Goal: Complete application form

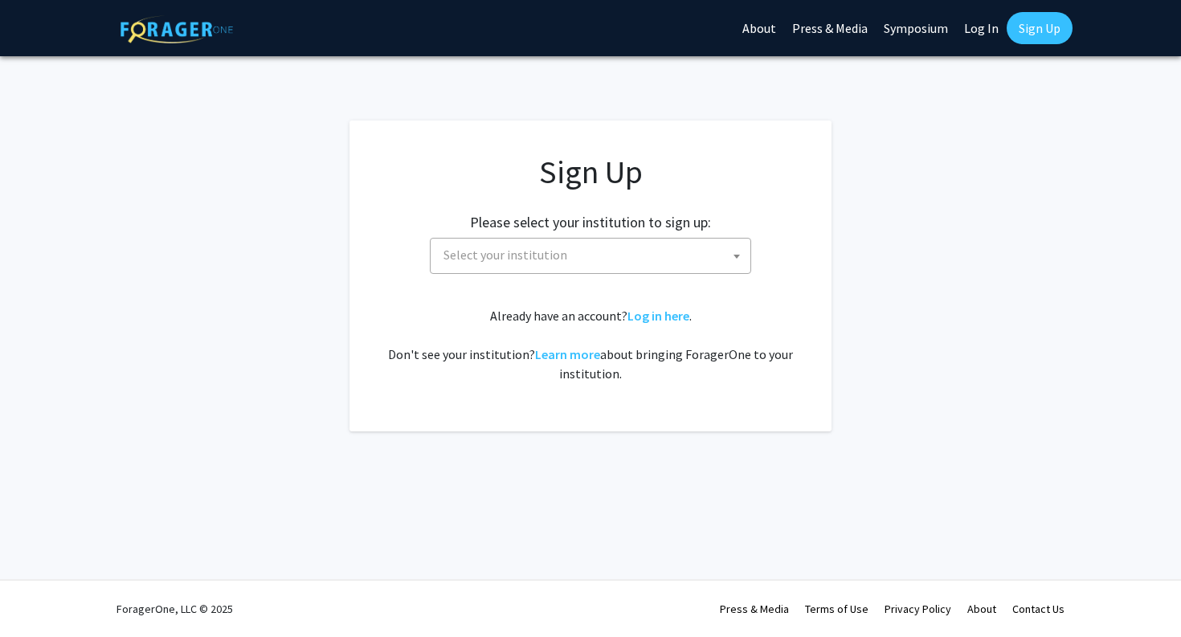
click at [587, 242] on span "Select your institution" at bounding box center [593, 255] width 313 height 33
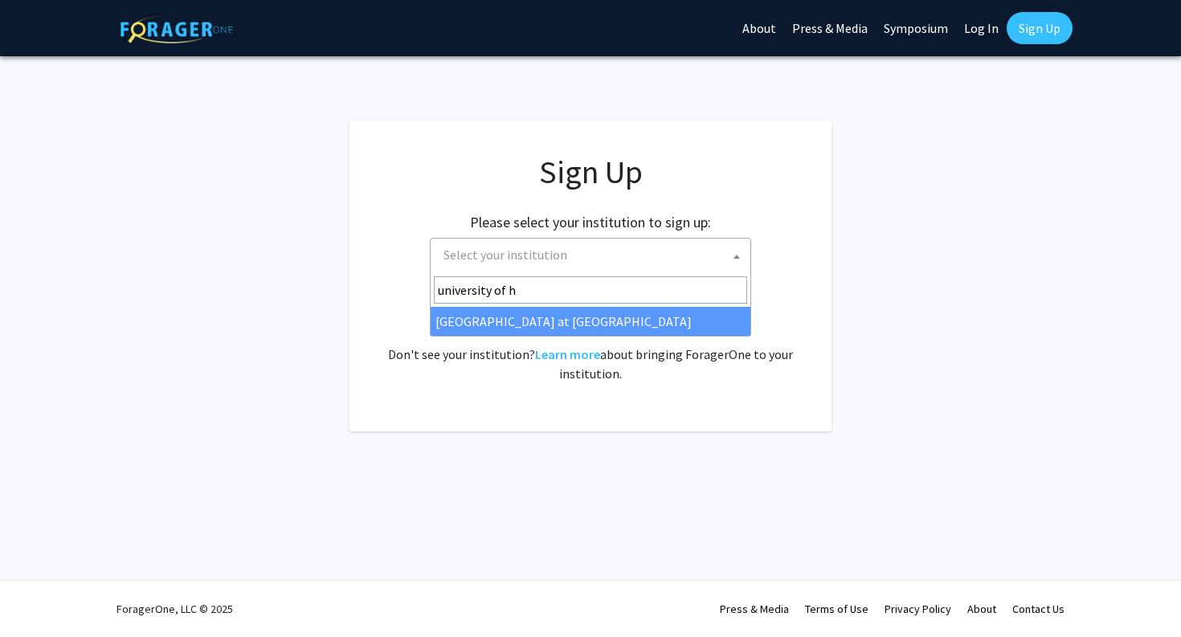
type input "university of ha"
select select "18"
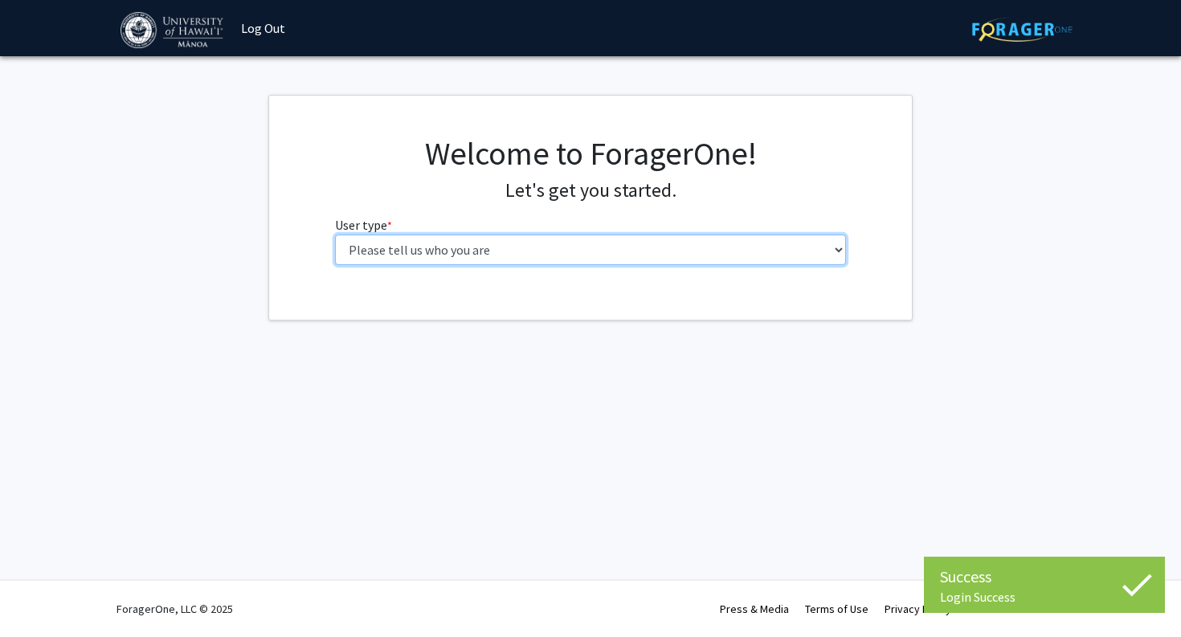
select select "1: undergrad"
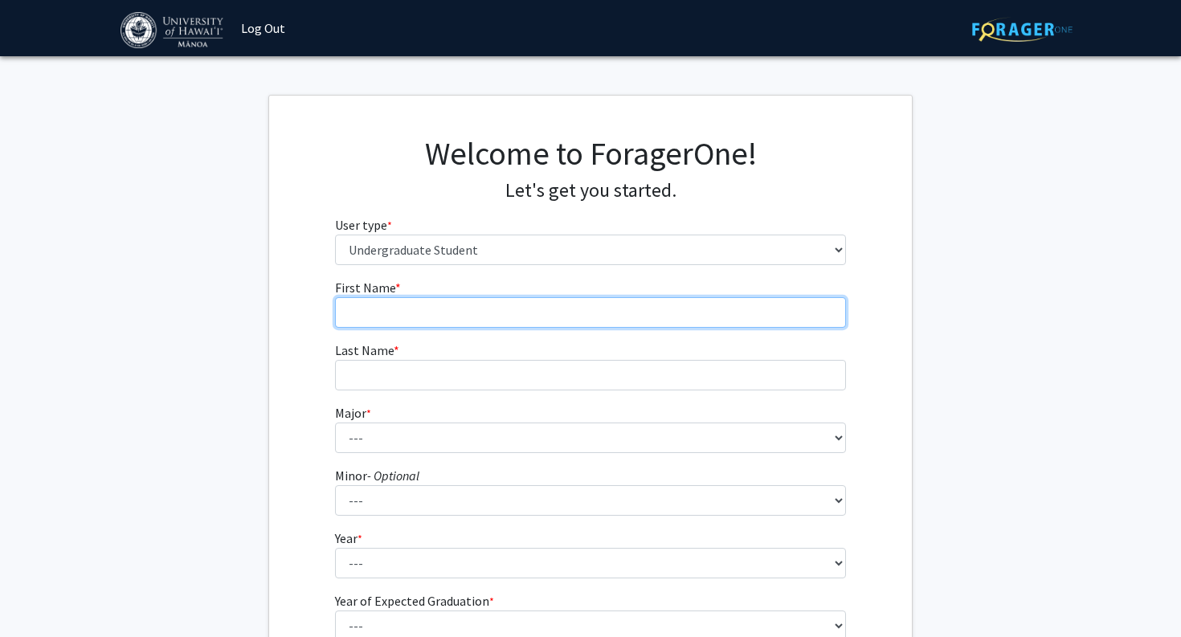
click at [378, 310] on input "First Name * required" at bounding box center [591, 312] width 512 height 31
click at [398, 316] on input "[PERSON_NAME]" at bounding box center [591, 312] width 512 height 31
type input "Alejandro"
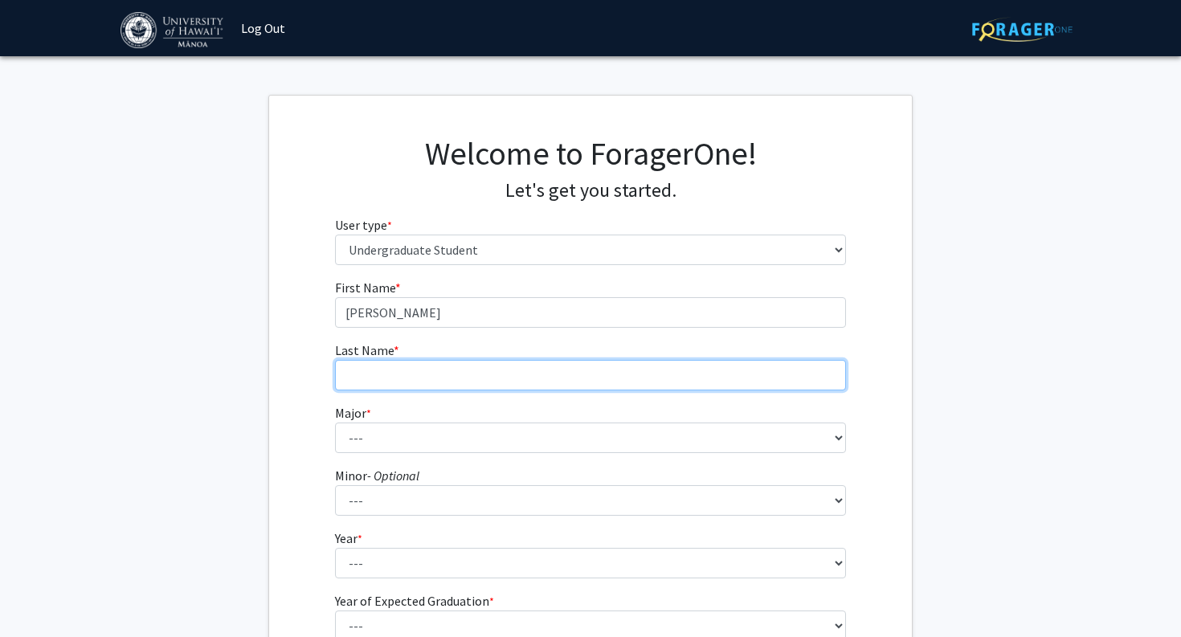
click at [388, 369] on input "Last Name * required" at bounding box center [591, 375] width 512 height 31
type input "Nieto"
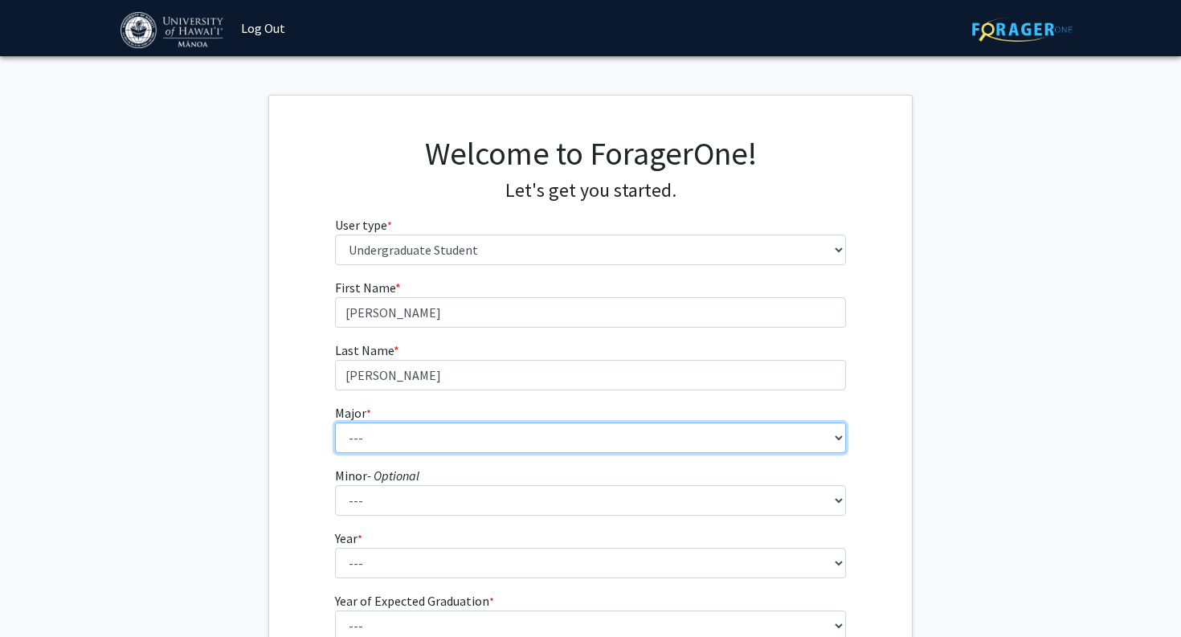
select select "13: 1395"
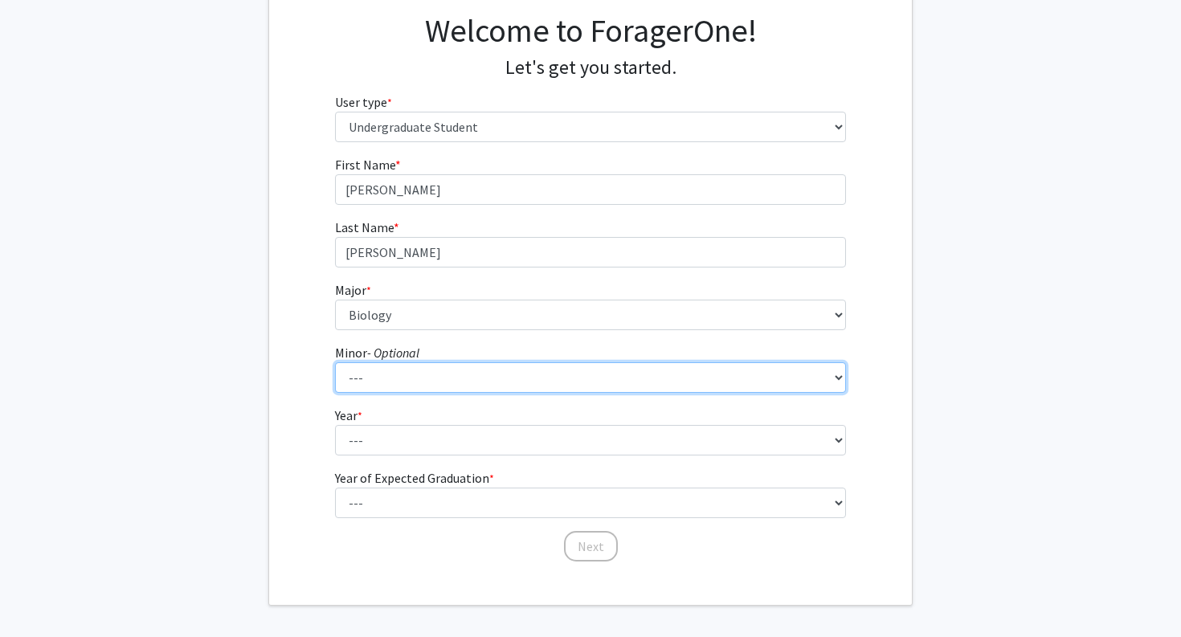
scroll to position [125, 0]
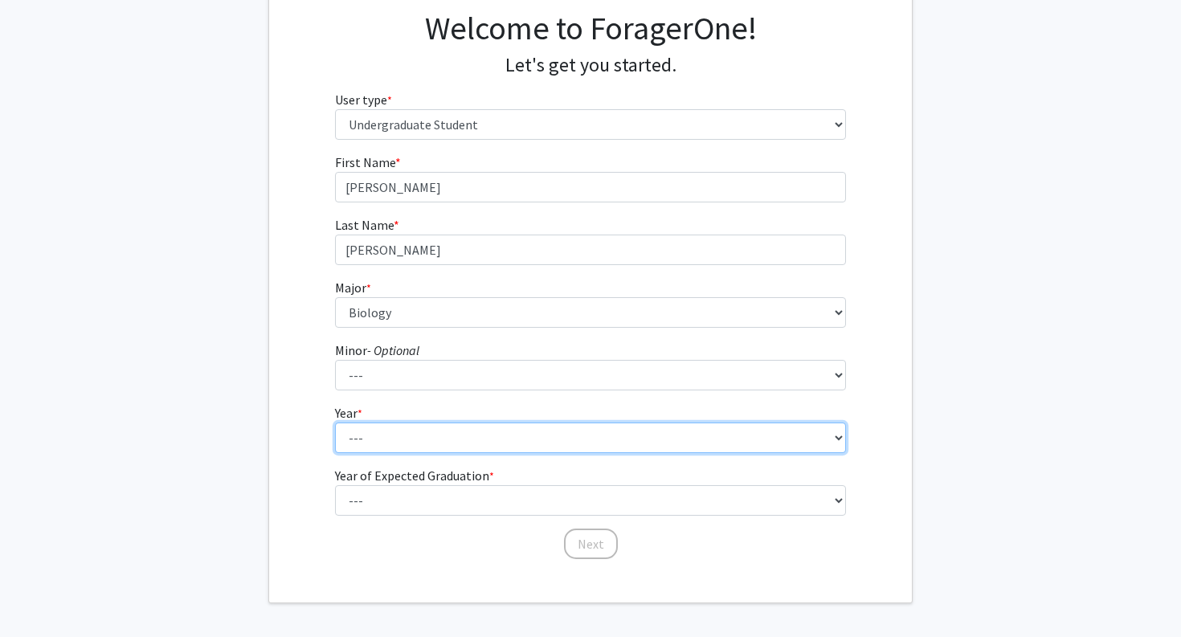
select select "1: first-year"
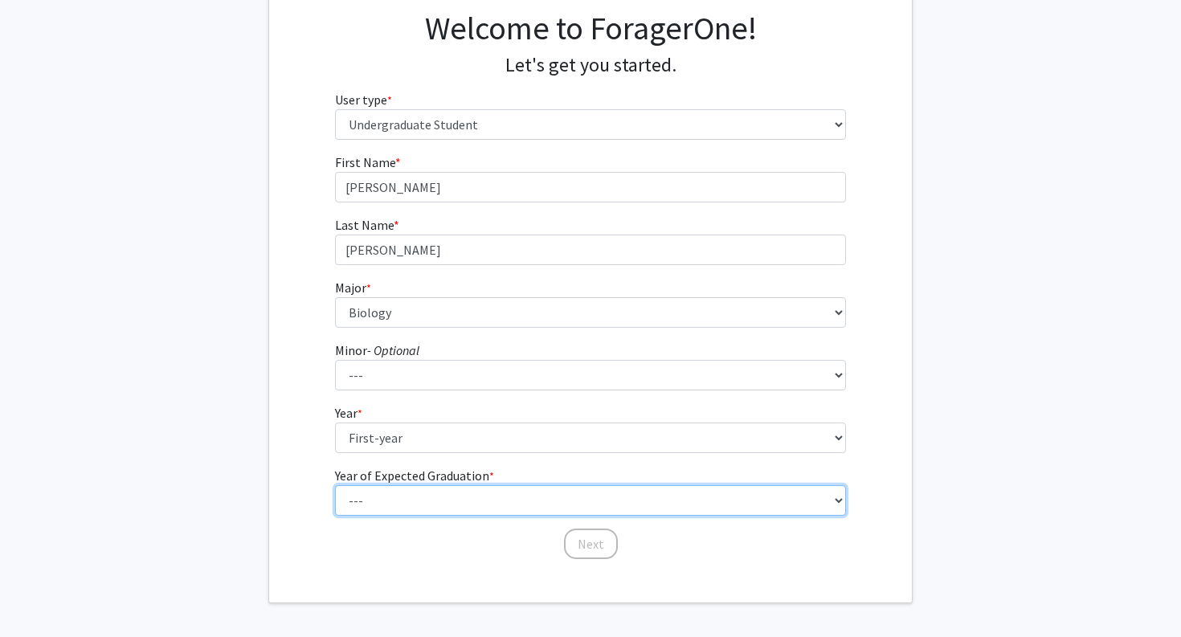
select select "5: 2029"
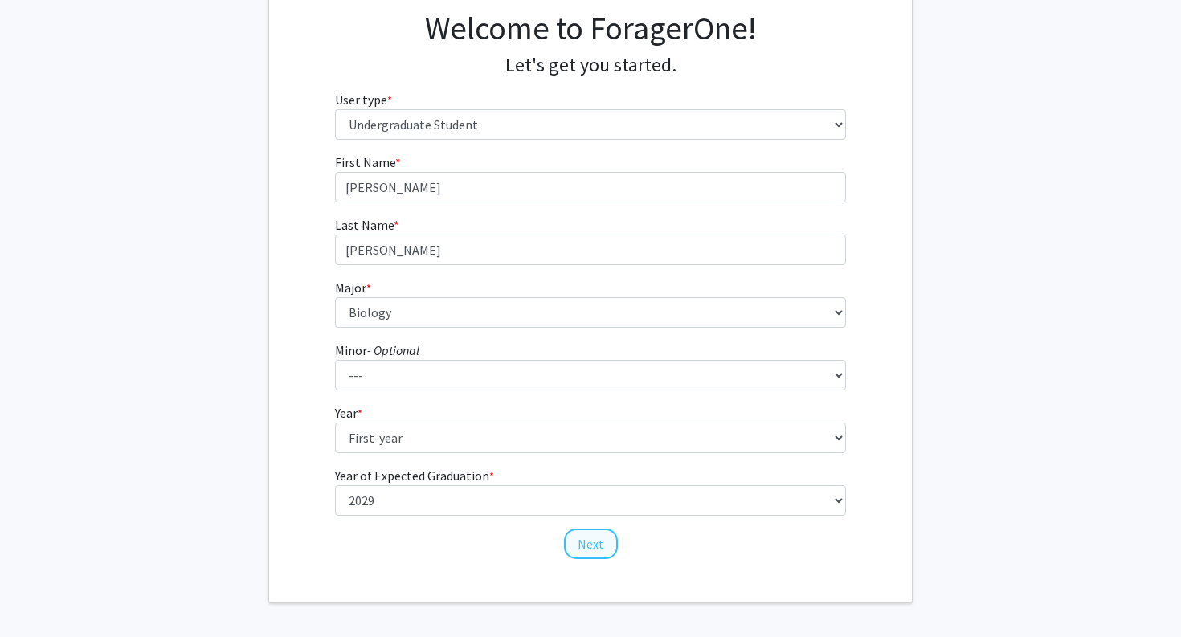
click at [594, 538] on button "Next" at bounding box center [591, 544] width 54 height 31
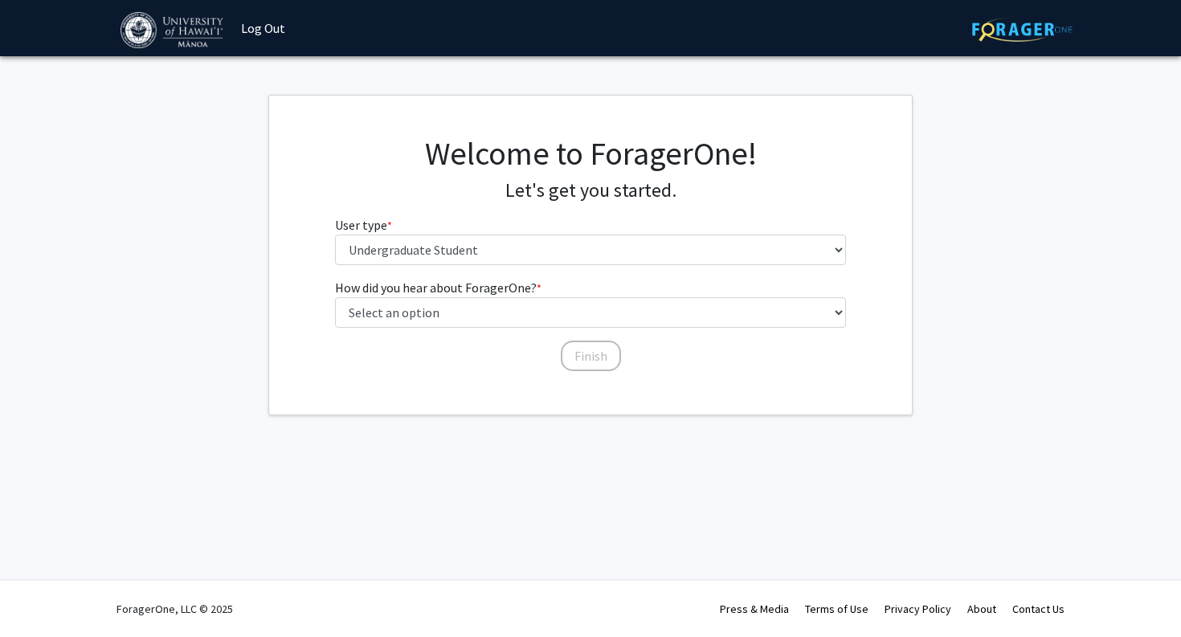
scroll to position [0, 0]
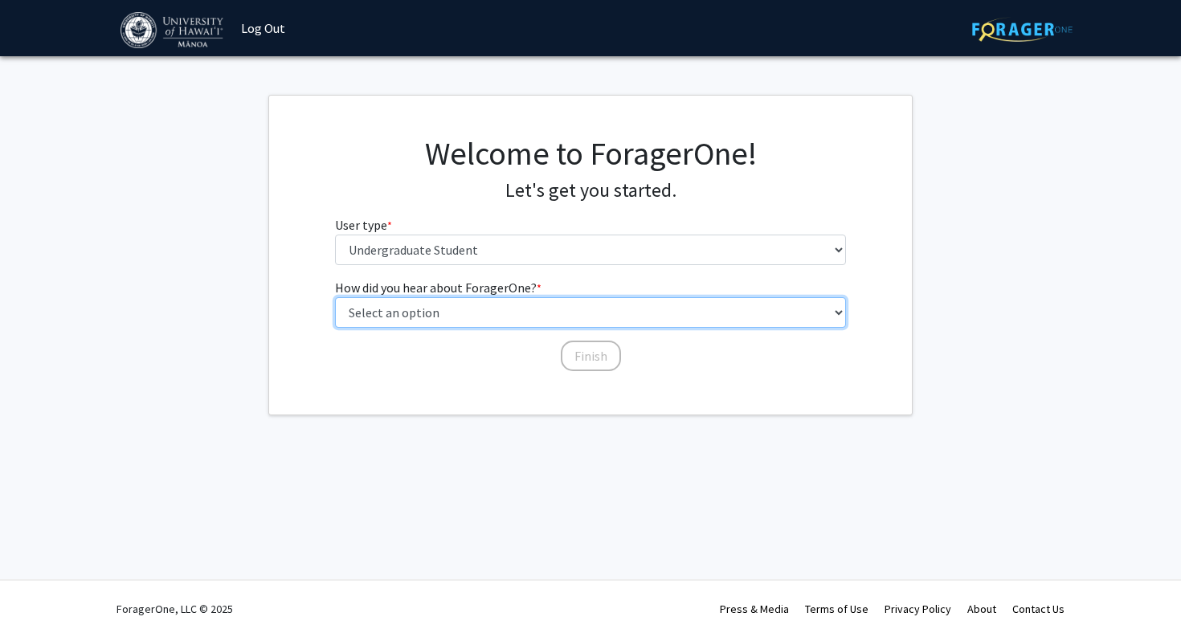
select select "2: faculty_recommendation"
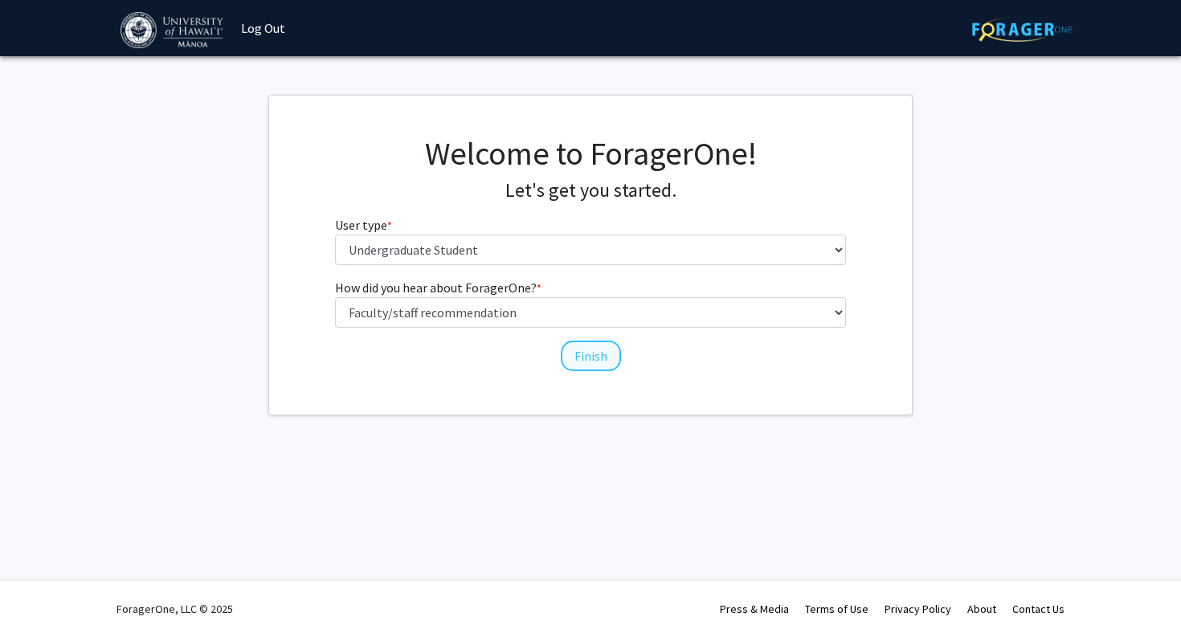
click at [598, 353] on button "Finish" at bounding box center [591, 356] width 60 height 31
